Goal: Task Accomplishment & Management: Use online tool/utility

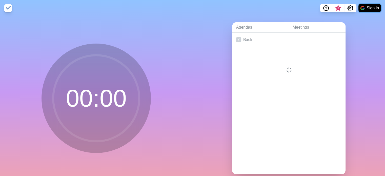
click at [372, 6] on button "Sign in" at bounding box center [370, 8] width 23 height 8
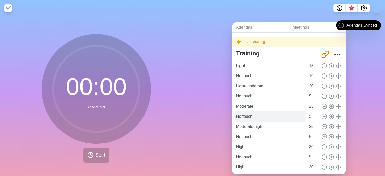
scroll to position [24, 0]
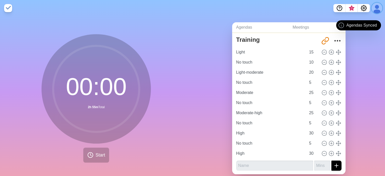
click at [381, 7] on button at bounding box center [377, 8] width 11 height 11
click at [377, 10] on button at bounding box center [377, 8] width 11 height 11
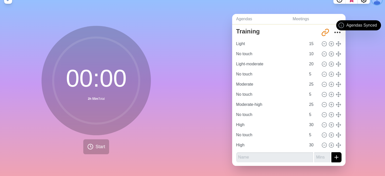
scroll to position [12, 0]
click at [334, 154] on icon "submit" at bounding box center [337, 157] width 6 height 6
click at [332, 152] on button "submit" at bounding box center [337, 157] width 10 height 10
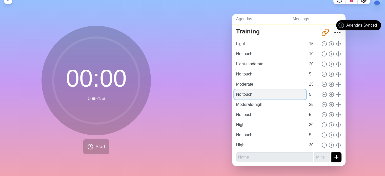
click at [281, 91] on input "No touch" at bounding box center [270, 94] width 72 height 10
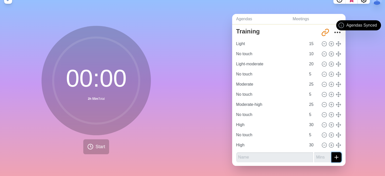
click at [332, 156] on button "submit" at bounding box center [337, 157] width 10 height 10
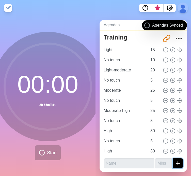
scroll to position [4, 0]
click at [42, 150] on icon at bounding box center [42, 153] width 6 height 6
click at [184, 6] on button at bounding box center [182, 8] width 11 height 11
click at [173, 4] on button "Settings" at bounding box center [169, 8] width 12 height 8
click at [171, 5] on icon "Settings" at bounding box center [169, 8] width 6 height 6
